Goal: Feedback & Contribution: Leave review/rating

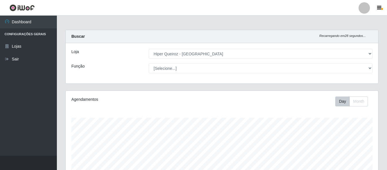
select select "497"
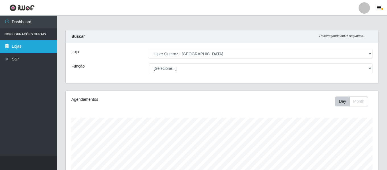
scroll to position [118, 313]
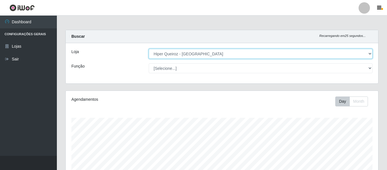
click at [369, 56] on select "[Selecione...] Hiper Queiroz - [GEOGRAPHIC_DATA]" at bounding box center [261, 54] width 224 height 10
click at [149, 49] on select "[Selecione...] Hiper Queiroz - [GEOGRAPHIC_DATA]" at bounding box center [261, 54] width 224 height 10
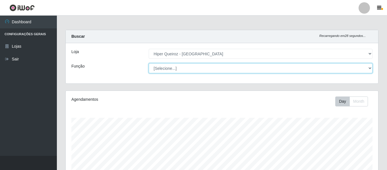
click at [370, 70] on select "[Selecione...] ASG ASG + ASG ++ Embalador Embalador + Embalador ++ Repositor Re…" at bounding box center [261, 68] width 224 height 10
click at [149, 63] on select "[Selecione...] ASG ASG + ASG ++ Embalador Embalador + Embalador ++ Repositor Re…" at bounding box center [261, 68] width 224 height 10
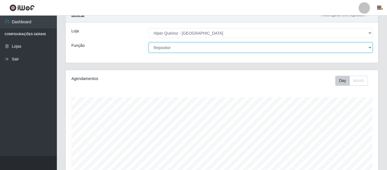
scroll to position [0, 0]
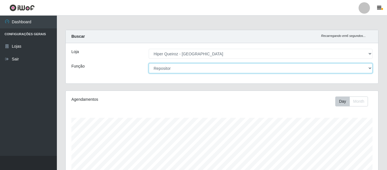
click at [370, 68] on select "[Selecione...] ASG ASG + ASG ++ Embalador Embalador + Embalador ++ Repositor Re…" at bounding box center [261, 68] width 224 height 10
click at [149, 63] on select "[Selecione...] ASG ASG + ASG ++ Embalador Embalador + Embalador ++ Repositor Re…" at bounding box center [261, 68] width 224 height 10
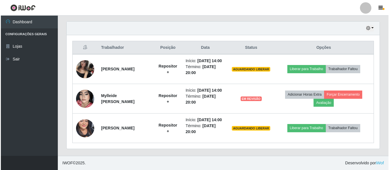
scroll to position [199, 0]
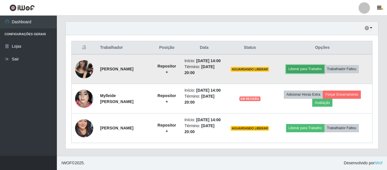
click at [304, 67] on button "Liberar para Trabalho" at bounding box center [305, 69] width 38 height 8
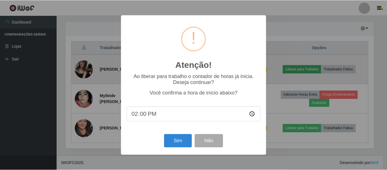
scroll to position [118, 310]
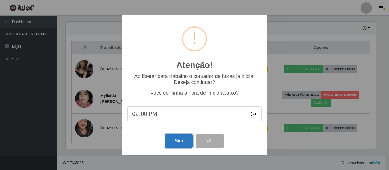
click at [184, 146] on button "Sim" at bounding box center [179, 141] width 28 height 13
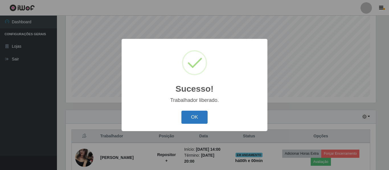
click at [200, 116] on button "OK" at bounding box center [194, 117] width 26 height 13
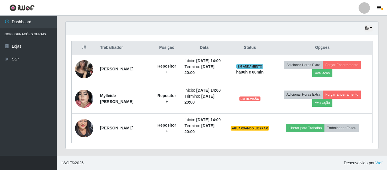
scroll to position [213, 0]
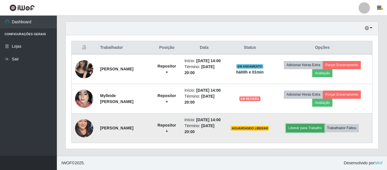
click at [304, 126] on button "Liberar para Trabalho" at bounding box center [305, 128] width 38 height 8
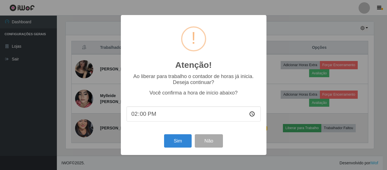
scroll to position [118, 310]
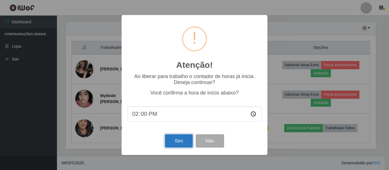
click at [175, 139] on button "Sim" at bounding box center [179, 141] width 28 height 13
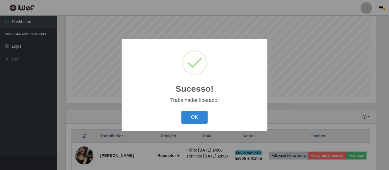
click at [209, 119] on div "OK Cancel" at bounding box center [194, 117] width 134 height 16
click at [190, 119] on button "OK" at bounding box center [194, 117] width 26 height 13
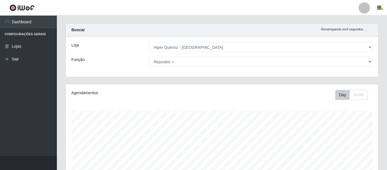
scroll to position [0, 0]
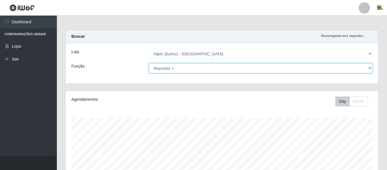
click at [370, 66] on select "[Selecione...] ASG ASG + ASG ++ Embalador Embalador + Embalador ++ Repositor Re…" at bounding box center [261, 68] width 224 height 10
select select "108"
click at [149, 63] on select "[Selecione...] ASG ASG + ASG ++ Embalador Embalador + Embalador ++ Repositor Re…" at bounding box center [261, 68] width 224 height 10
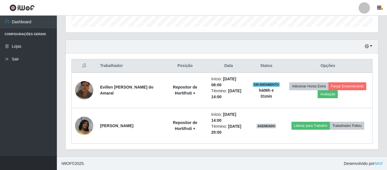
scroll to position [177, 0]
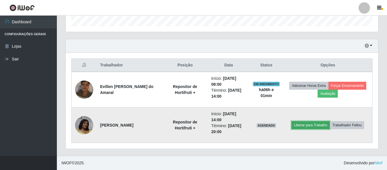
click at [311, 127] on button "Liberar para Trabalho" at bounding box center [311, 125] width 38 height 8
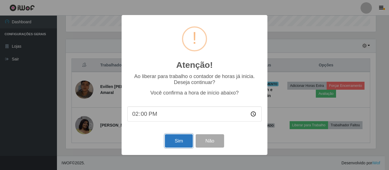
click at [175, 143] on button "Sim" at bounding box center [179, 141] width 28 height 13
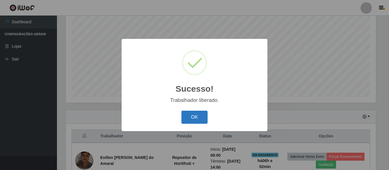
click at [189, 120] on button "OK" at bounding box center [194, 117] width 26 height 13
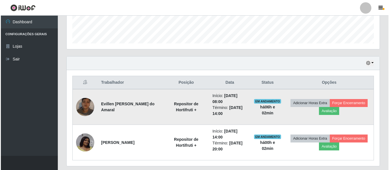
scroll to position [177, 0]
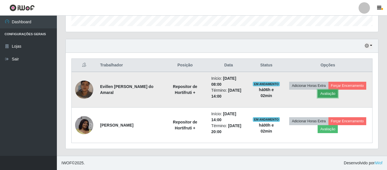
click at [335, 95] on button "Avaliação" at bounding box center [328, 94] width 20 height 8
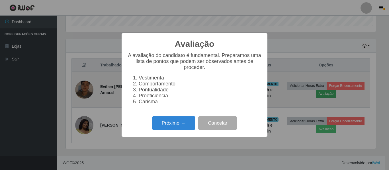
scroll to position [118, 310]
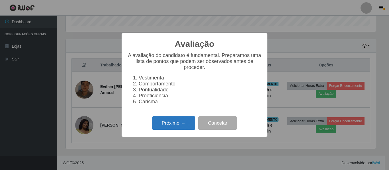
click at [176, 127] on button "Próximo →" at bounding box center [173, 123] width 43 height 13
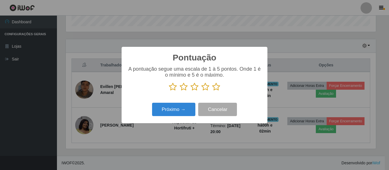
click at [172, 88] on icon at bounding box center [173, 87] width 8 height 9
click at [169, 91] on input "radio" at bounding box center [169, 91] width 0 height 0
click at [185, 88] on icon at bounding box center [184, 87] width 8 height 9
click at [180, 91] on input "radio" at bounding box center [180, 91] width 0 height 0
click at [192, 87] on icon at bounding box center [194, 87] width 8 height 9
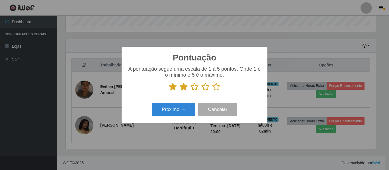
click at [190, 91] on input "radio" at bounding box center [190, 91] width 0 height 0
click at [206, 87] on icon at bounding box center [205, 87] width 8 height 9
click at [201, 91] on input "radio" at bounding box center [201, 91] width 0 height 0
click at [215, 87] on icon at bounding box center [216, 87] width 8 height 9
click at [212, 91] on input "radio" at bounding box center [212, 91] width 0 height 0
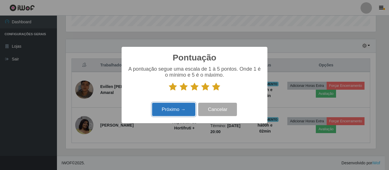
click at [184, 112] on button "Próximo →" at bounding box center [173, 109] width 43 height 13
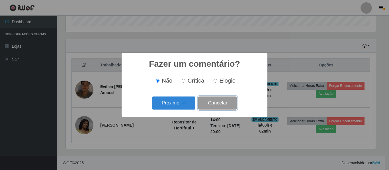
click at [219, 102] on button "Cancelar" at bounding box center [217, 103] width 39 height 13
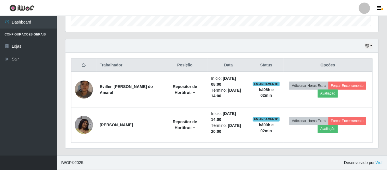
scroll to position [118, 313]
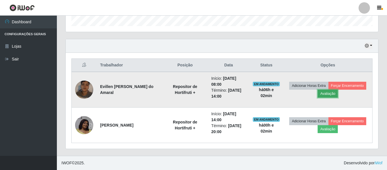
click at [329, 95] on button "Avaliação" at bounding box center [328, 94] width 20 height 8
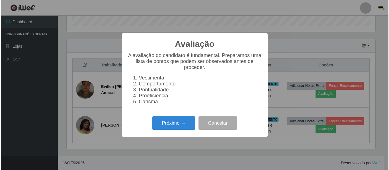
scroll to position [118, 310]
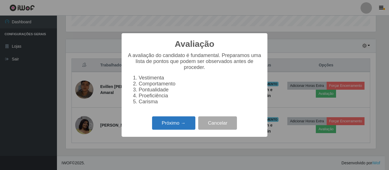
click at [169, 124] on button "Próximo →" at bounding box center [173, 123] width 43 height 13
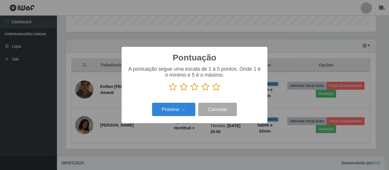
click at [171, 87] on icon at bounding box center [173, 87] width 8 height 9
click at [169, 91] on input "radio" at bounding box center [169, 91] width 0 height 0
click at [183, 88] on icon at bounding box center [184, 87] width 8 height 9
click at [180, 91] on input "radio" at bounding box center [180, 91] width 0 height 0
click at [197, 88] on icon at bounding box center [194, 87] width 8 height 9
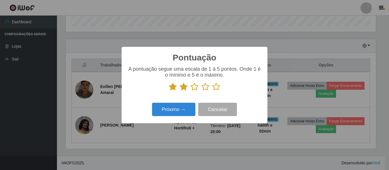
click at [190, 91] on input "radio" at bounding box center [190, 91] width 0 height 0
click at [204, 85] on icon at bounding box center [205, 87] width 8 height 9
click at [201, 91] on input "radio" at bounding box center [201, 91] width 0 height 0
click at [171, 110] on button "Próximo →" at bounding box center [173, 109] width 43 height 13
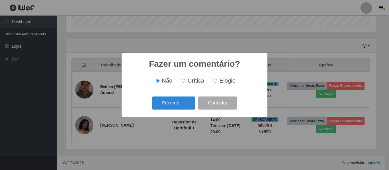
click at [214, 82] on input "Elogio" at bounding box center [215, 81] width 4 height 4
radio input "true"
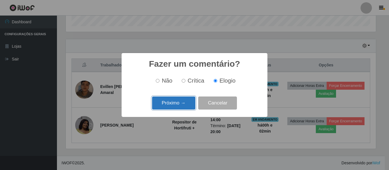
click at [179, 108] on button "Próximo →" at bounding box center [173, 103] width 43 height 13
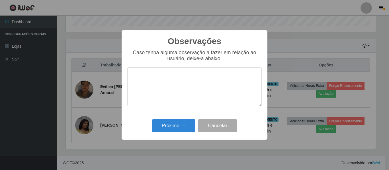
click at [158, 83] on textarea at bounding box center [194, 86] width 134 height 39
type textarea "PRODUTIVA"
click at [171, 130] on button "Próximo →" at bounding box center [173, 125] width 43 height 13
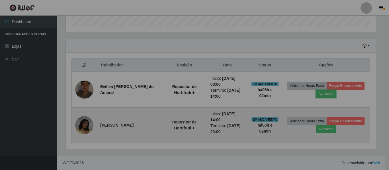
scroll to position [118, 313]
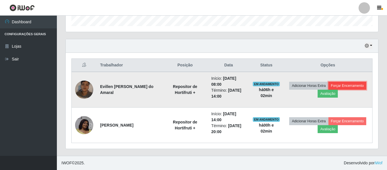
click at [348, 86] on button "Forçar Encerramento" at bounding box center [348, 86] width 38 height 8
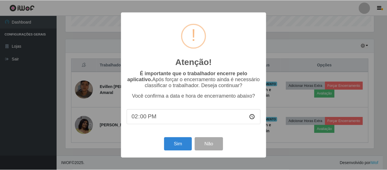
scroll to position [118, 310]
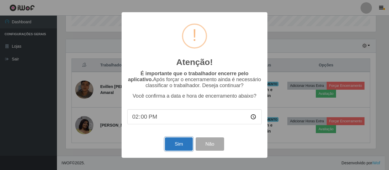
click at [172, 143] on button "Sim" at bounding box center [179, 144] width 28 height 13
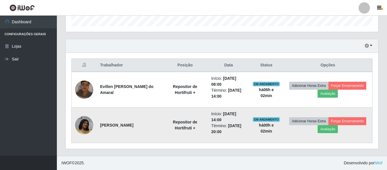
scroll to position [0, 0]
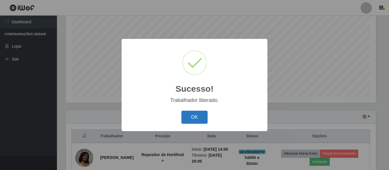
click at [198, 121] on button "OK" at bounding box center [194, 117] width 26 height 13
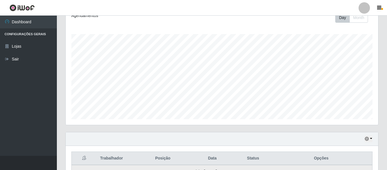
scroll to position [28, 0]
